Goal: Use online tool/utility: Utilize a website feature to perform a specific function

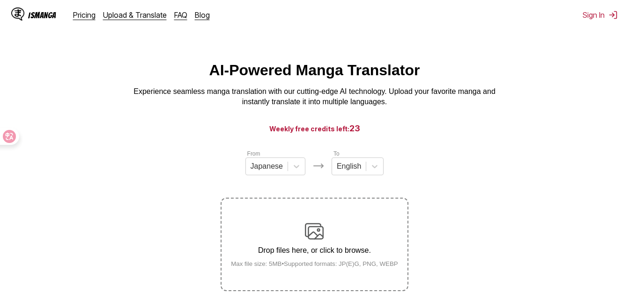
click at [465, 300] on main "AI-Powered Manga Translator Experience seamless manga translation with our cutt…" at bounding box center [314, 197] width 629 height 271
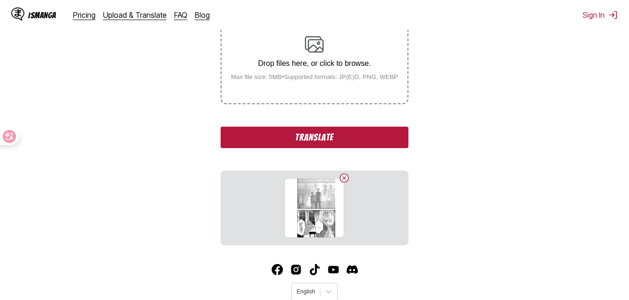
click at [335, 141] on button "Translate" at bounding box center [313, 138] width 187 height 22
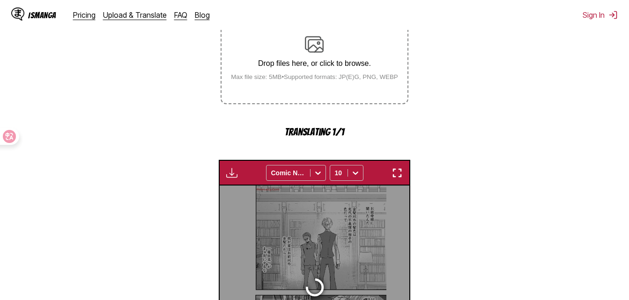
scroll to position [300, 0]
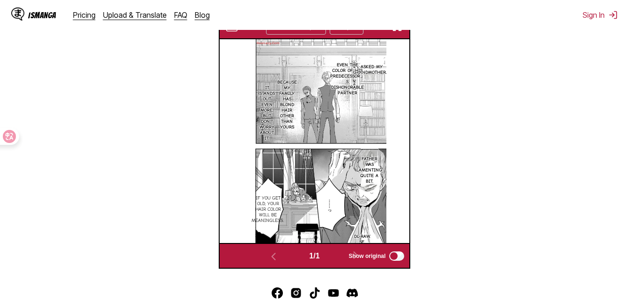
click at [398, 32] on img "button" at bounding box center [396, 26] width 11 height 11
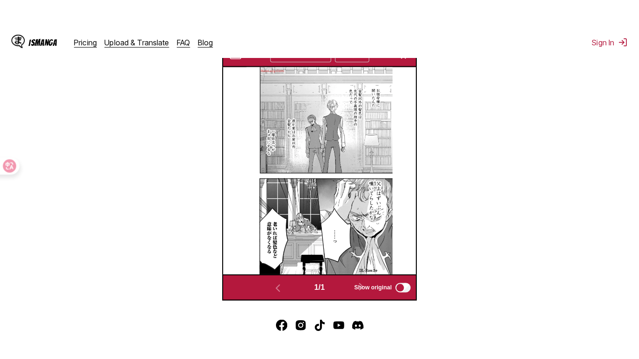
scroll to position [113, 0]
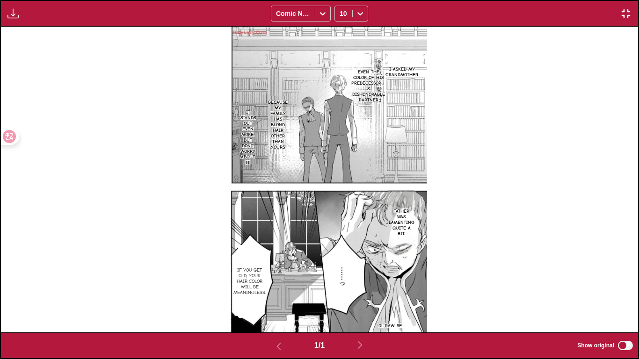
click at [621, 12] on img "button" at bounding box center [626, 13] width 11 height 11
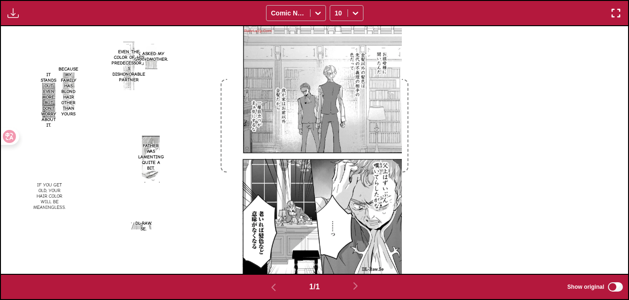
scroll to position [198, 0]
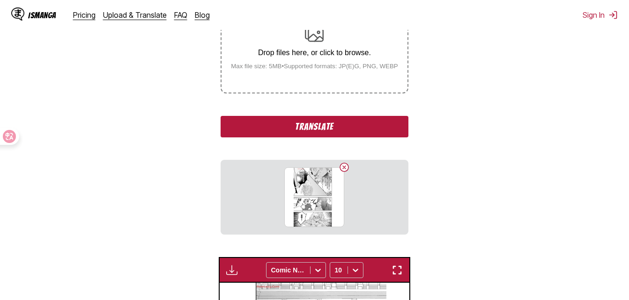
click at [335, 132] on button "Translate" at bounding box center [313, 127] width 187 height 22
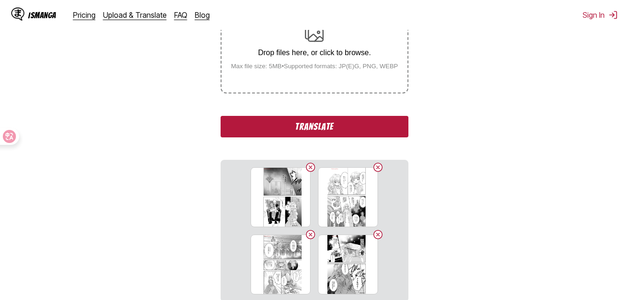
click at [344, 135] on button "Translate" at bounding box center [313, 127] width 187 height 22
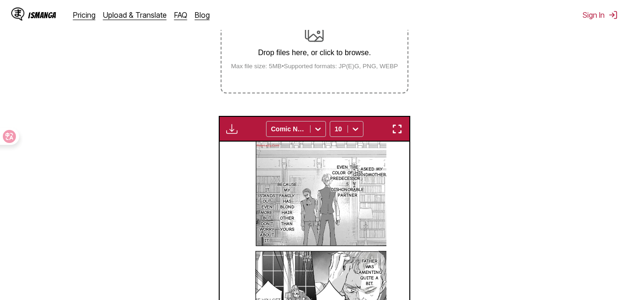
click at [401, 126] on img "button" at bounding box center [396, 129] width 11 height 11
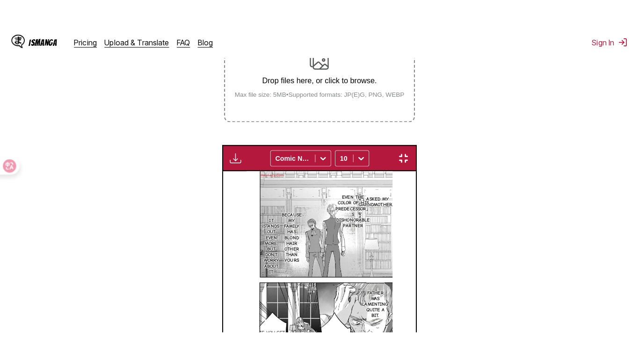
scroll to position [113, 0]
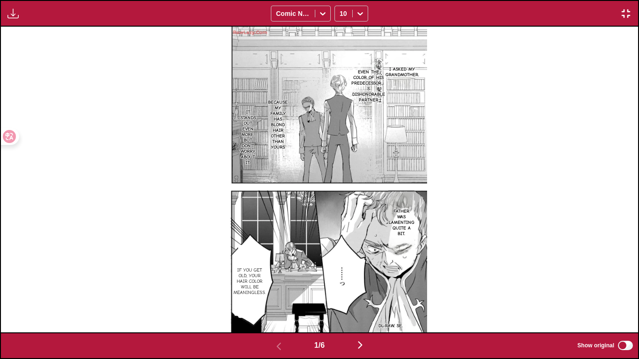
click at [371, 300] on div "1 / 6 Show original" at bounding box center [319, 346] width 639 height 27
click at [366, 300] on img "button" at bounding box center [360, 345] width 11 height 11
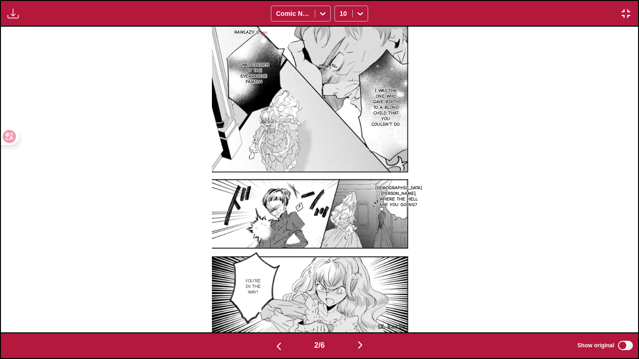
click at [278, 300] on button "button" at bounding box center [279, 346] width 56 height 14
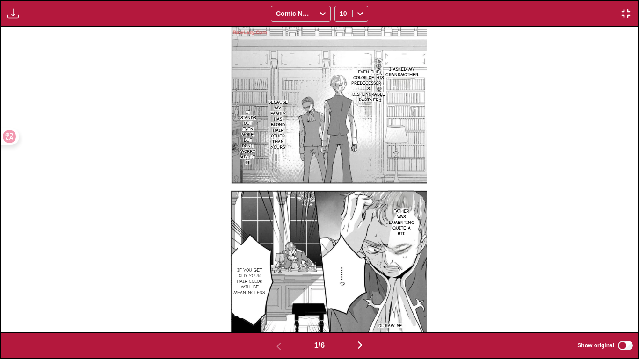
click at [360, 300] on img "button" at bounding box center [360, 345] width 11 height 11
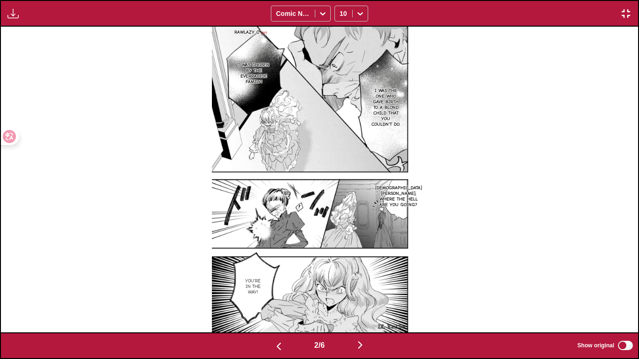
click at [281, 300] on img "button" at bounding box center [278, 346] width 11 height 11
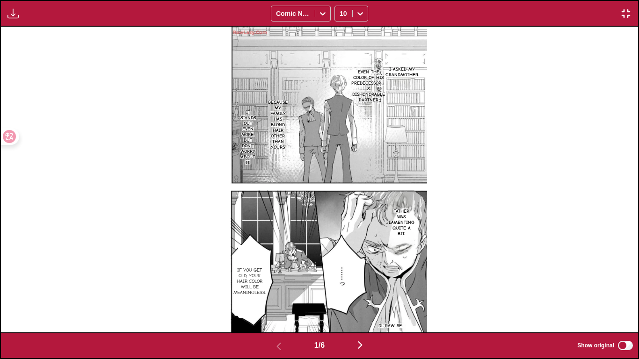
click at [366, 300] on img "button" at bounding box center [360, 345] width 11 height 11
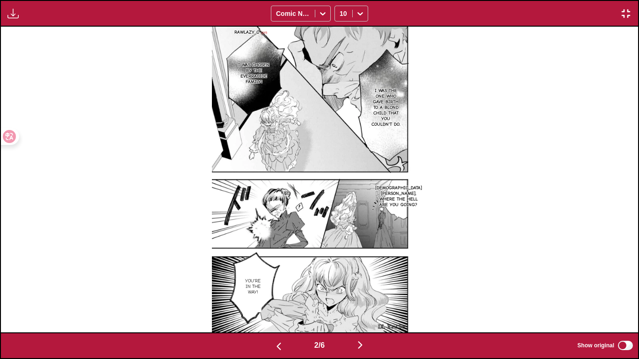
click at [366, 300] on img "button" at bounding box center [360, 345] width 11 height 11
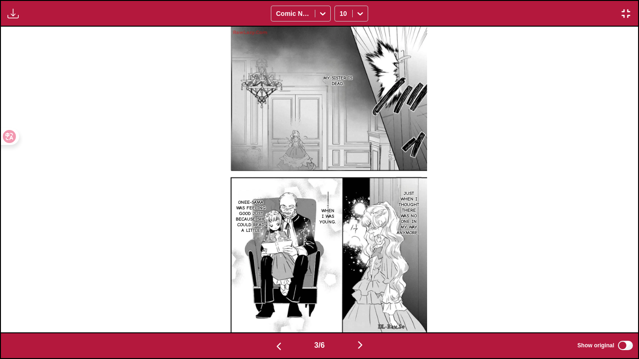
click at [366, 300] on img "button" at bounding box center [360, 345] width 11 height 11
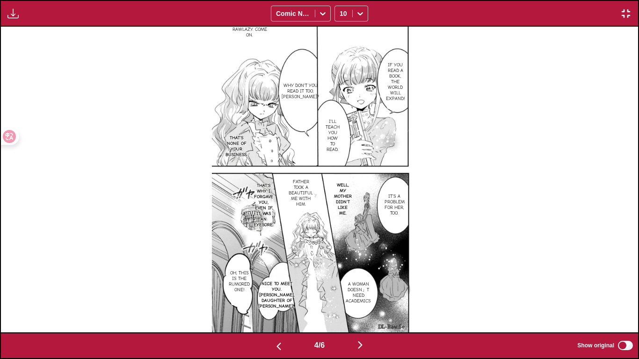
click at [366, 300] on img "button" at bounding box center [360, 345] width 11 height 11
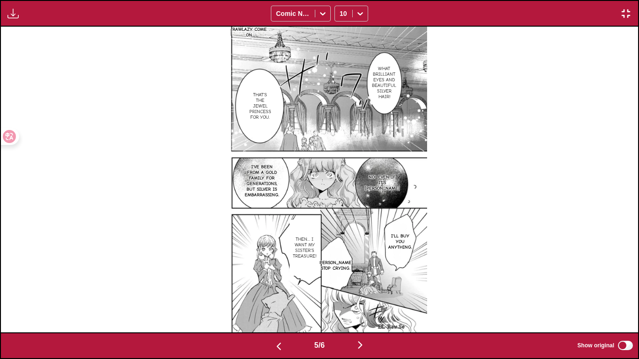
click at [284, 300] on button "button" at bounding box center [279, 346] width 56 height 14
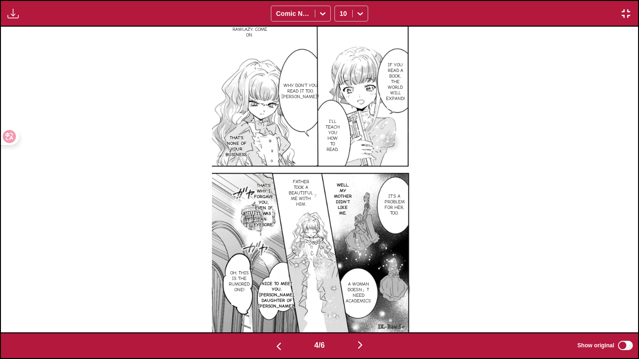
click at [366, 300] on img "button" at bounding box center [360, 345] width 11 height 11
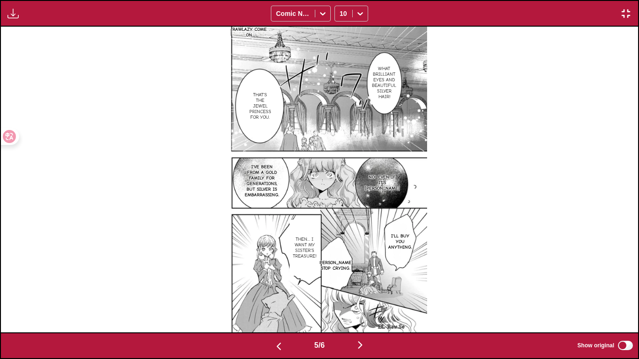
click at [366, 300] on img "button" at bounding box center [360, 345] width 11 height 11
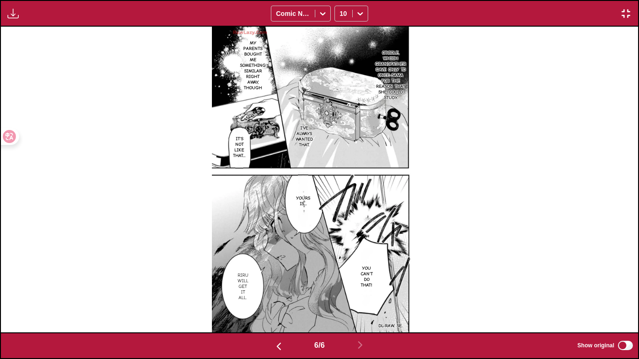
click at [625, 14] on img "button" at bounding box center [626, 13] width 11 height 11
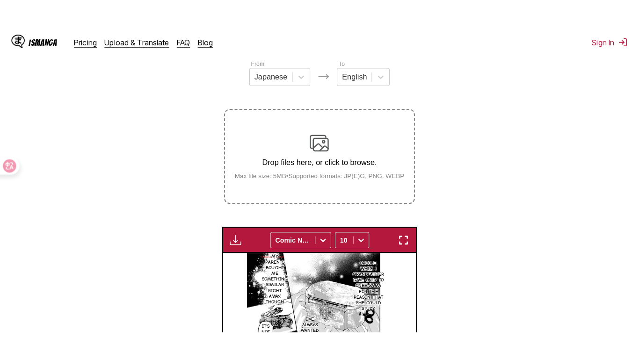
scroll to position [104, 0]
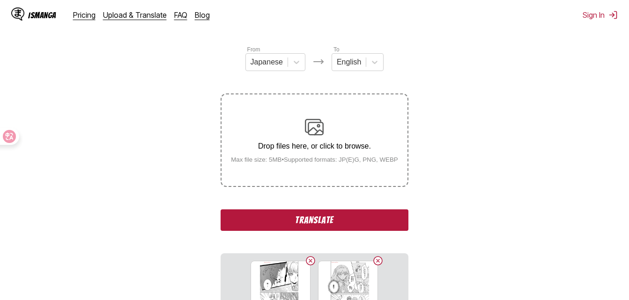
click at [347, 224] on button "Translate" at bounding box center [313, 221] width 187 height 22
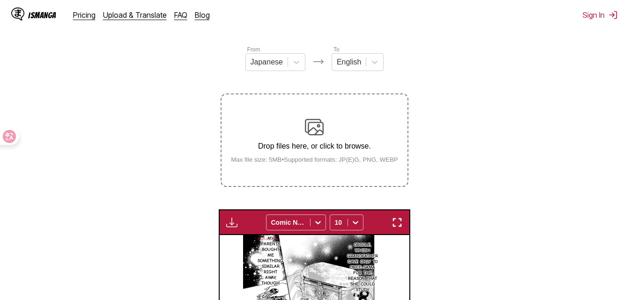
drag, startPoint x: 417, startPoint y: 226, endPoint x: 403, endPoint y: 226, distance: 13.6
click at [413, 226] on section "From Japanese To English Drop files here, or click to browse. Max file size: 5M…" at bounding box center [314, 255] width 614 height 420
click at [387, 224] on div "Available for premium users only Comic Neue 10" at bounding box center [315, 223] width 192 height 26
click at [395, 223] on img "button" at bounding box center [396, 222] width 11 height 11
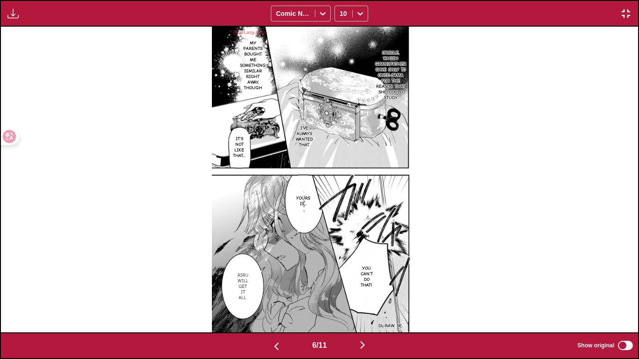
click at [365, 300] on img "button" at bounding box center [362, 345] width 11 height 11
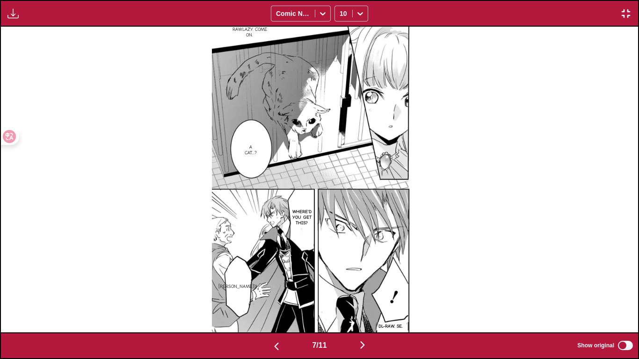
click at [362, 300] on img "button" at bounding box center [362, 345] width 11 height 11
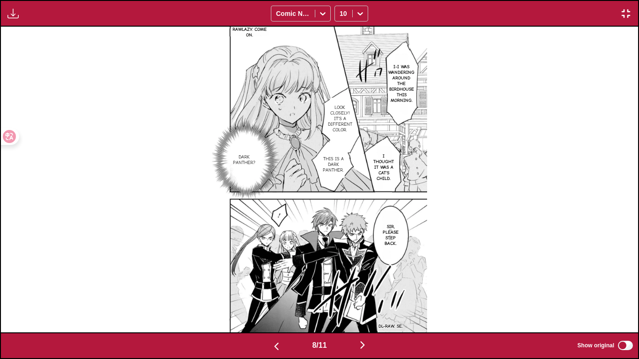
click at [278, 300] on img "button" at bounding box center [276, 346] width 11 height 11
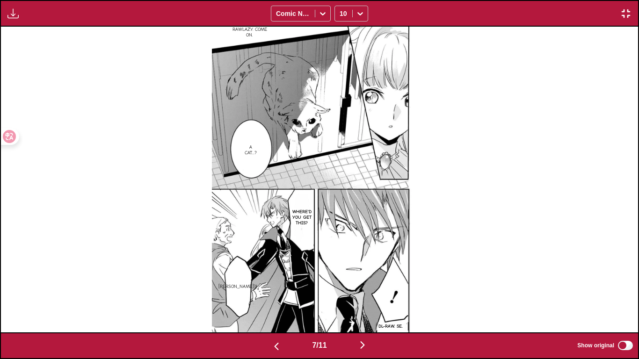
click at [368, 300] on img "button" at bounding box center [362, 345] width 11 height 11
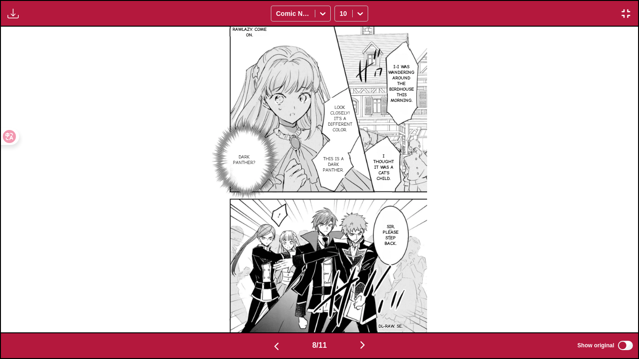
click at [272, 300] on img "button" at bounding box center [276, 346] width 11 height 11
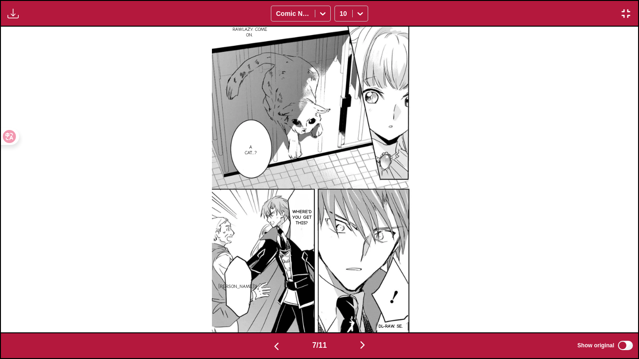
click at [372, 300] on button "button" at bounding box center [363, 346] width 56 height 14
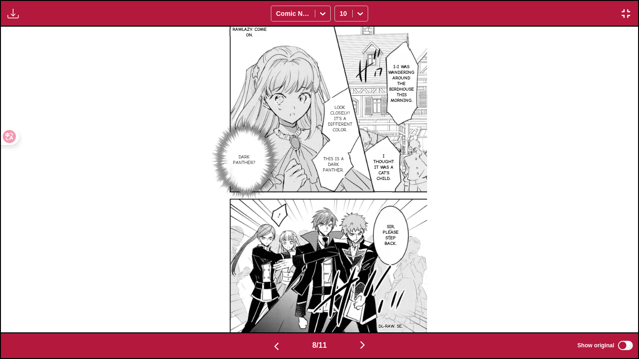
click at [372, 300] on button "button" at bounding box center [363, 346] width 56 height 14
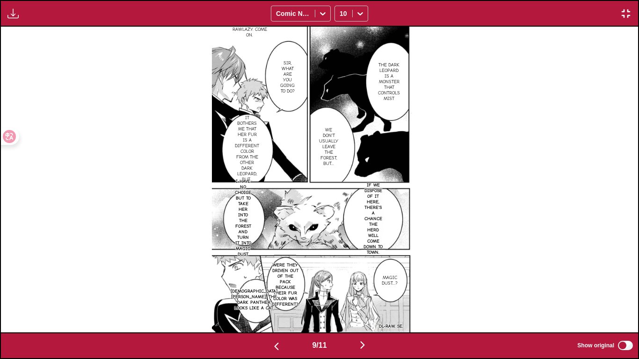
click at [244, 205] on p "I have no choice but to take her into the forest and turn it into magic dust." at bounding box center [243, 218] width 20 height 82
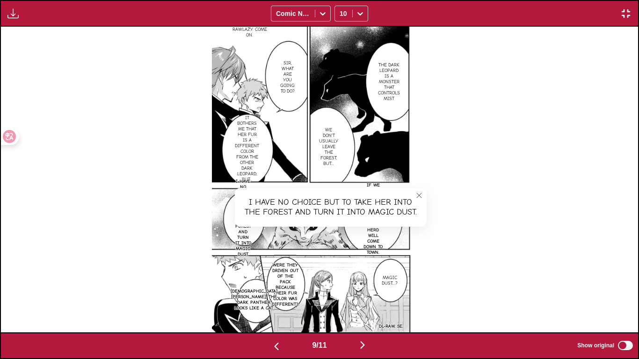
click at [420, 192] on icon "close-tooltip" at bounding box center [419, 195] width 7 height 7
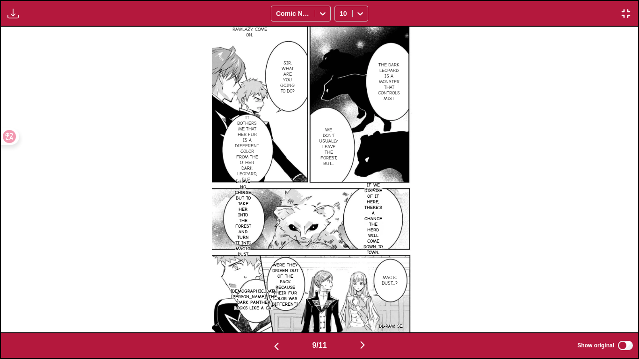
click at [272, 300] on img "button" at bounding box center [276, 346] width 11 height 11
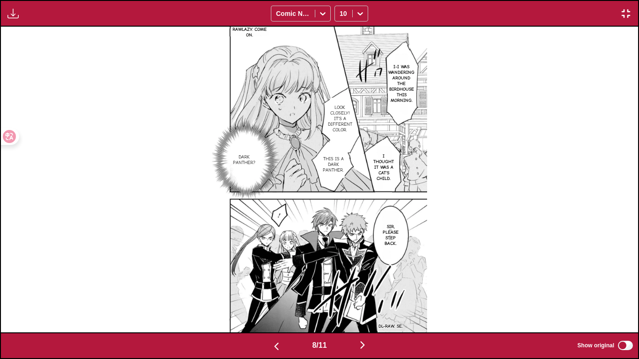
click at [272, 300] on img "button" at bounding box center [276, 346] width 11 height 11
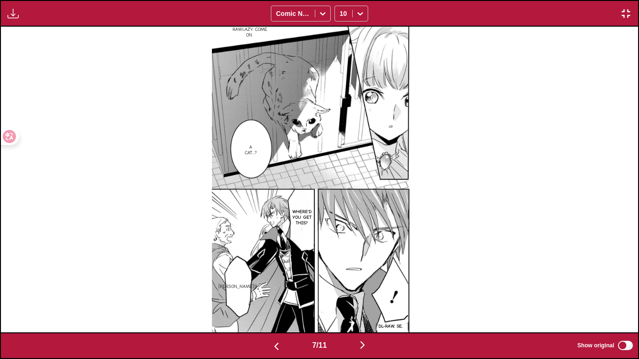
click at [358, 300] on button "button" at bounding box center [363, 346] width 56 height 14
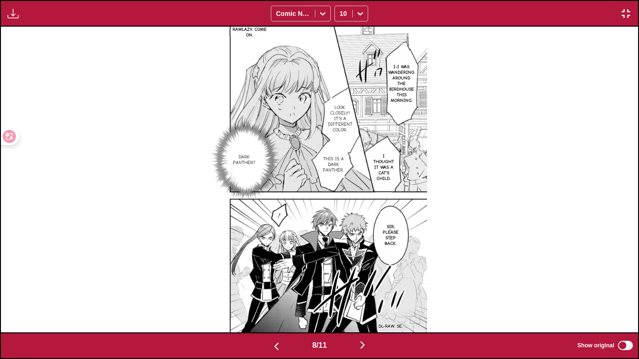
click at [358, 300] on button "button" at bounding box center [363, 346] width 56 height 14
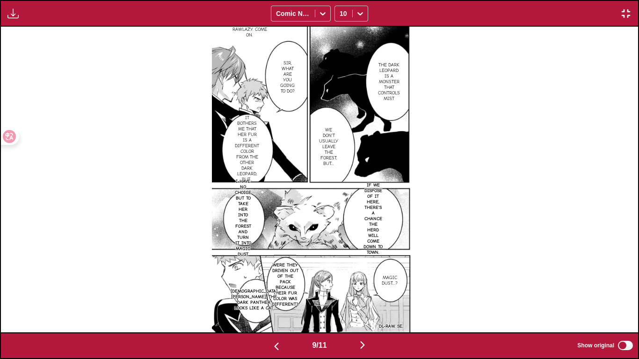
click at [358, 300] on button "button" at bounding box center [363, 346] width 56 height 14
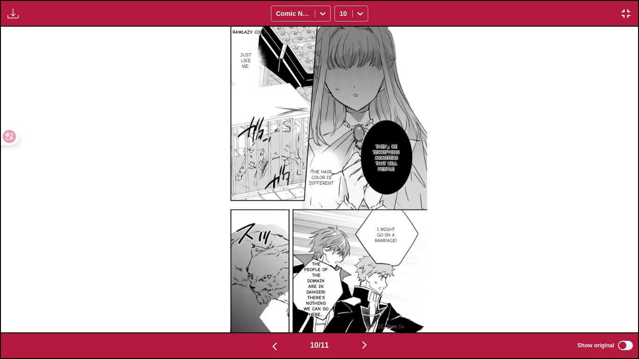
click at [367, 300] on img "button" at bounding box center [364, 345] width 11 height 11
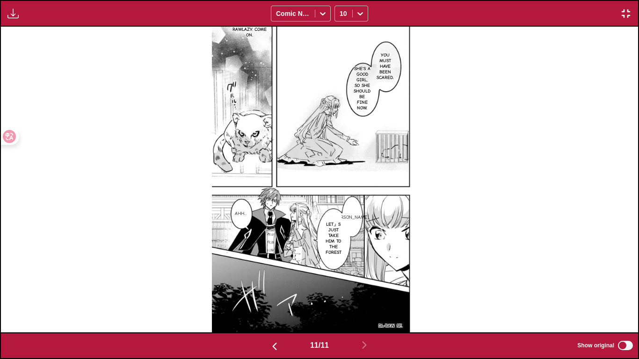
click at [626, 8] on img "button" at bounding box center [626, 13] width 11 height 11
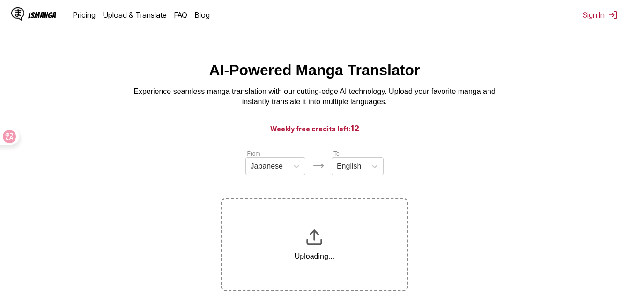
scroll to position [94, 0]
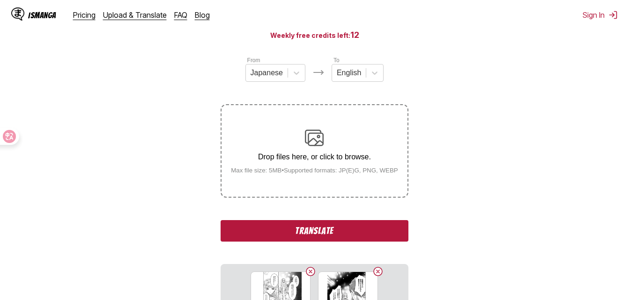
drag, startPoint x: 343, startPoint y: 231, endPoint x: 413, endPoint y: 277, distance: 84.2
click at [342, 231] on button "Translate" at bounding box center [313, 231] width 187 height 22
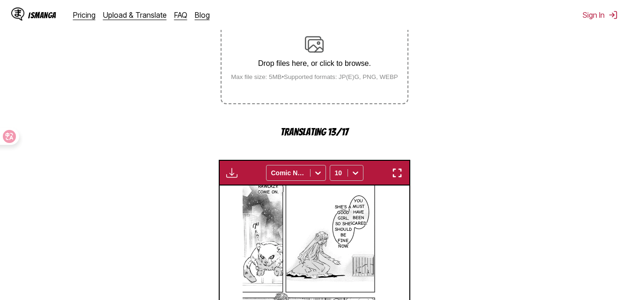
click at [396, 177] on img "button" at bounding box center [396, 173] width 11 height 11
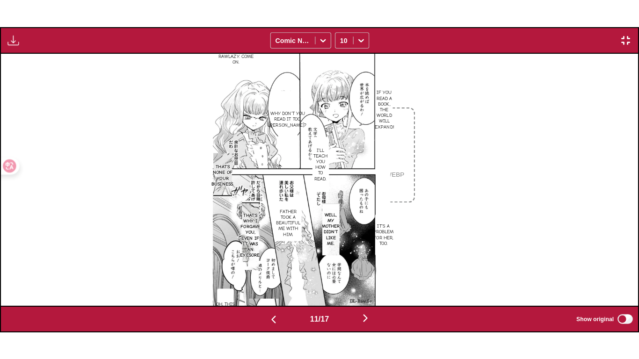
scroll to position [0, 6374]
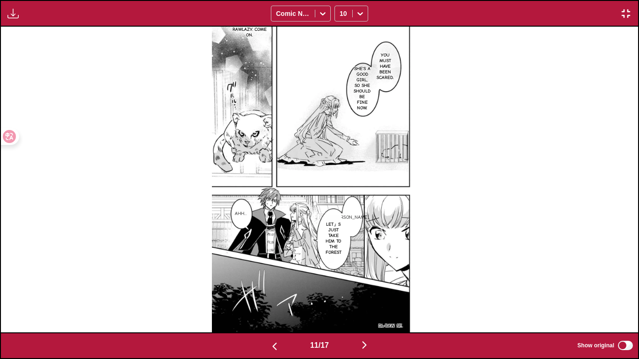
click at [358, 300] on button "button" at bounding box center [365, 346] width 56 height 14
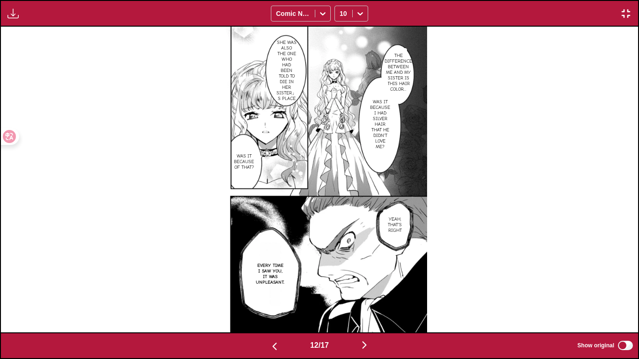
click at [365, 300] on div "12 / 17 Show original" at bounding box center [319, 346] width 639 height 27
click at [368, 300] on img "button" at bounding box center [364, 345] width 11 height 11
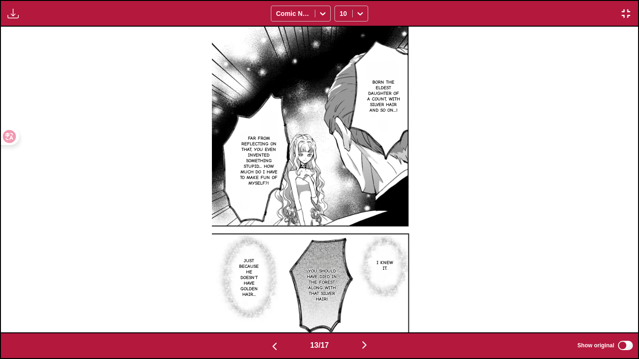
click at [272, 300] on img "button" at bounding box center [274, 346] width 11 height 11
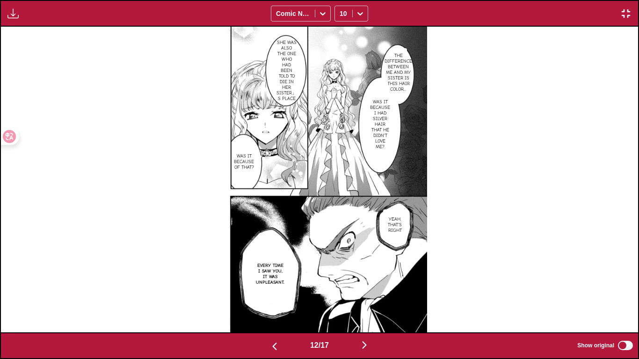
click at [367, 300] on img "button" at bounding box center [364, 345] width 11 height 11
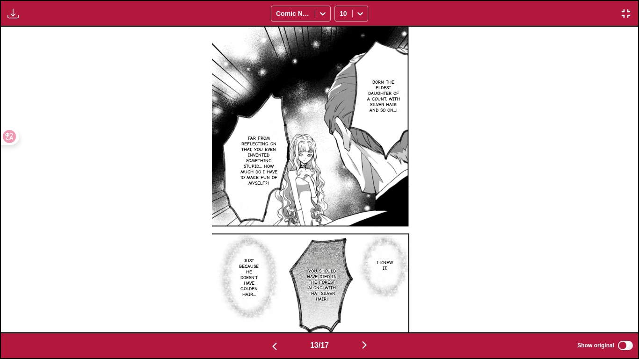
click at [367, 300] on img "button" at bounding box center [364, 345] width 11 height 11
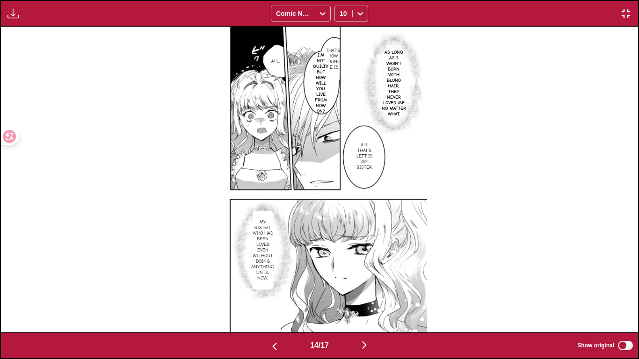
click at [367, 300] on img "button" at bounding box center [364, 345] width 11 height 11
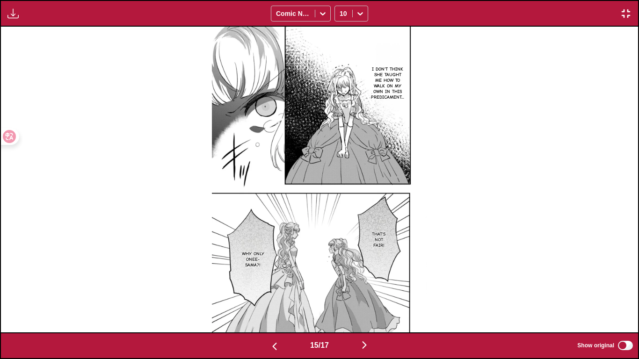
click at [367, 300] on img "button" at bounding box center [364, 345] width 11 height 11
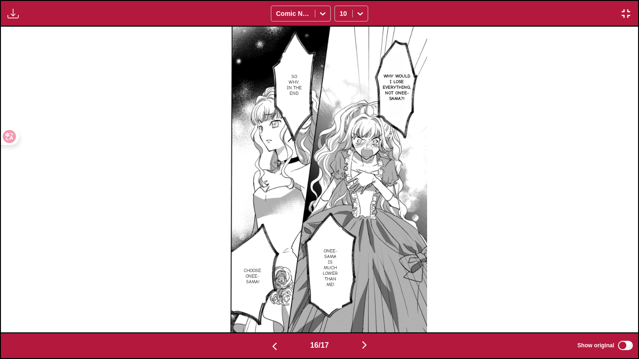
click at [367, 300] on img "button" at bounding box center [364, 345] width 11 height 11
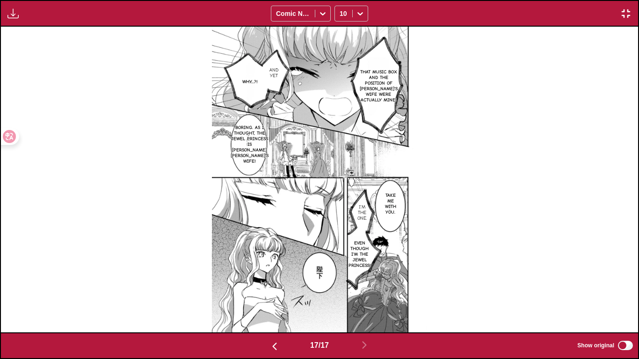
click at [627, 8] on img "button" at bounding box center [626, 13] width 11 height 11
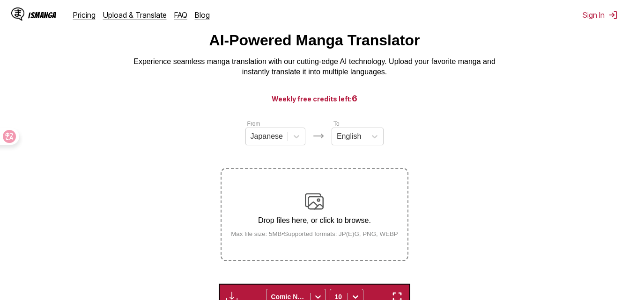
scroll to position [0, 0]
